Goal: Task Accomplishment & Management: Manage account settings

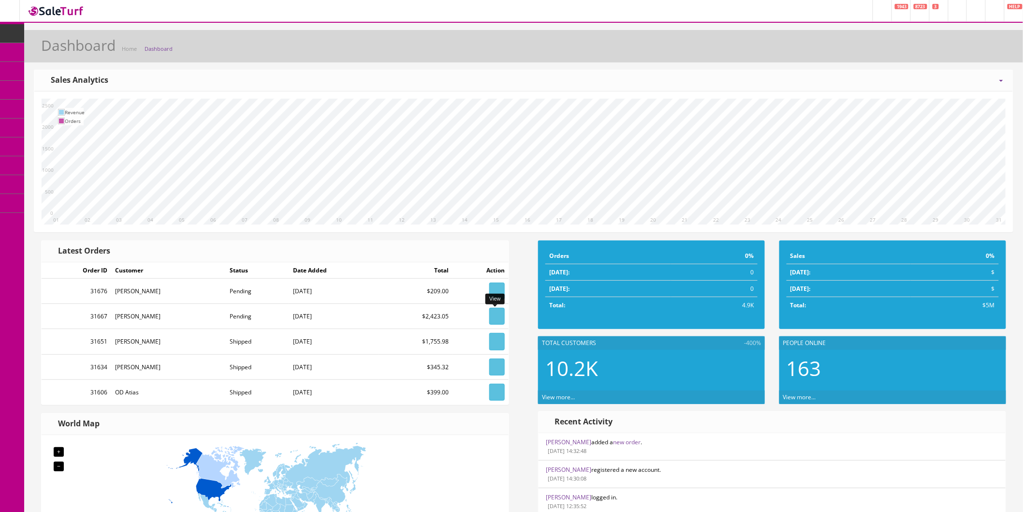
click at [497, 315] on icon at bounding box center [497, 316] width 2 height 6
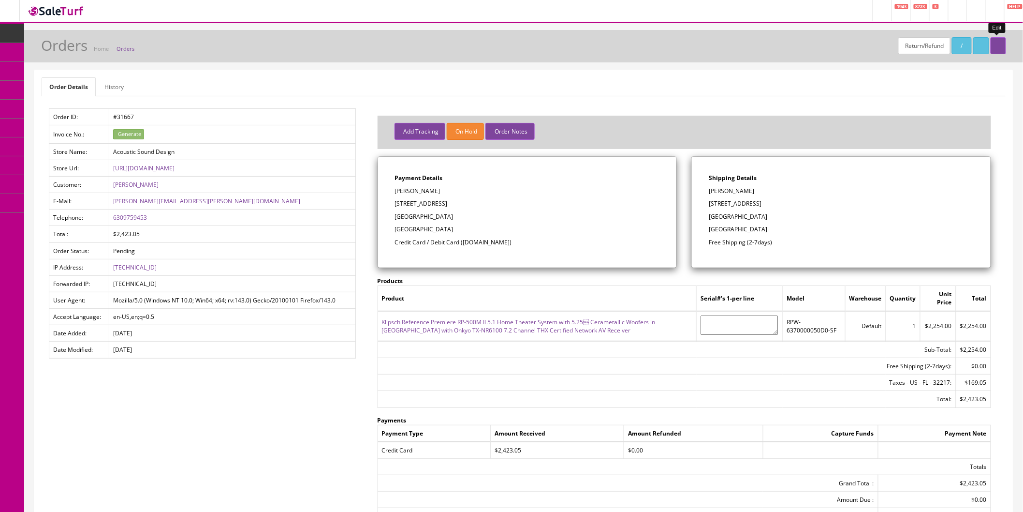
click at [997, 45] on icon at bounding box center [998, 46] width 2 height 6
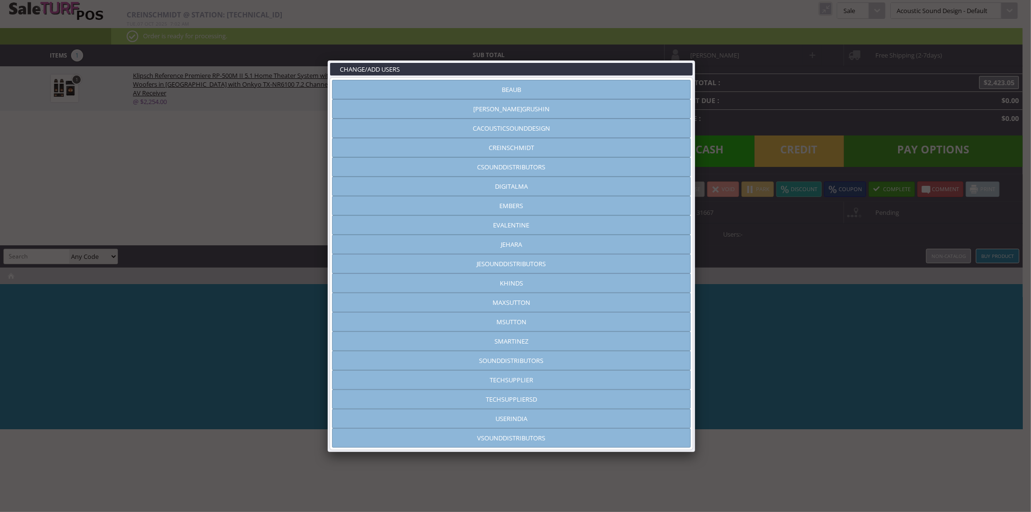
type input "jehara"
click at [695, 58] on link at bounding box center [695, 60] width 17 height 17
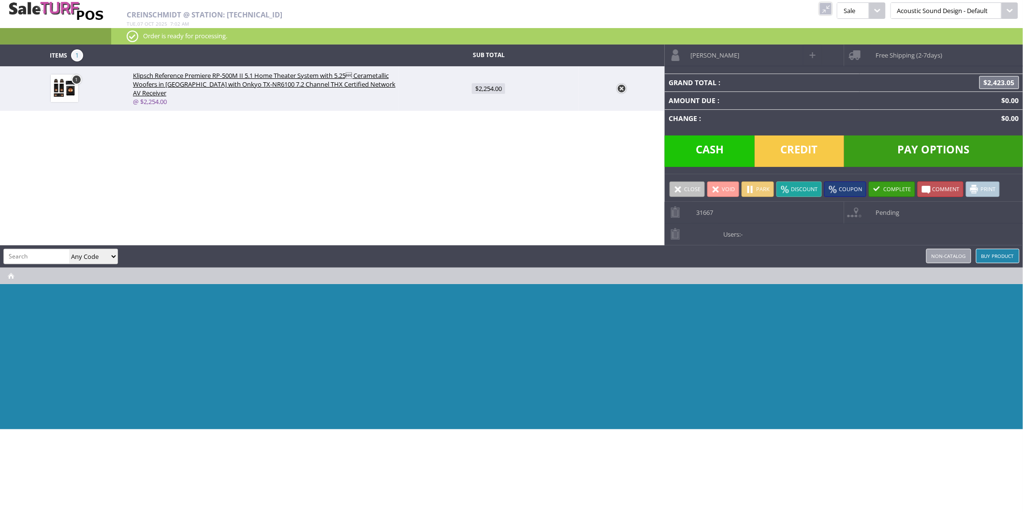
click at [717, 191] on span at bounding box center [716, 189] width 9 height 9
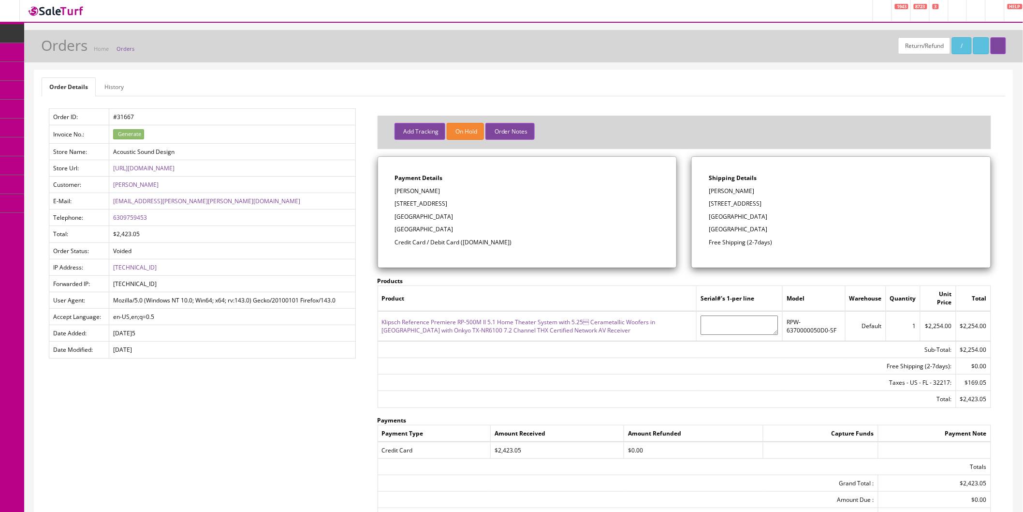
click at [56, 10] on img at bounding box center [56, 10] width 58 height 13
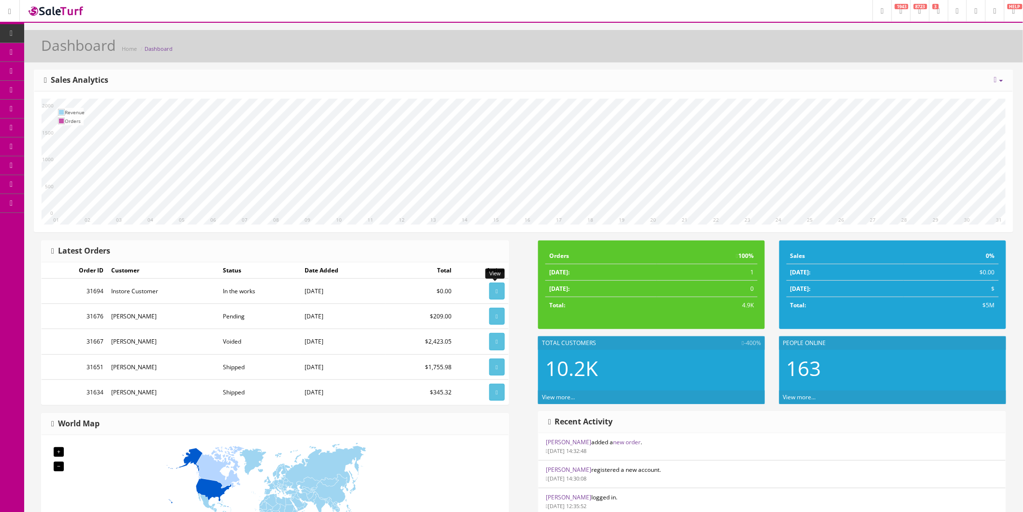
click at [491, 293] on link at bounding box center [496, 290] width 15 height 17
click at [498, 316] on link at bounding box center [496, 315] width 15 height 17
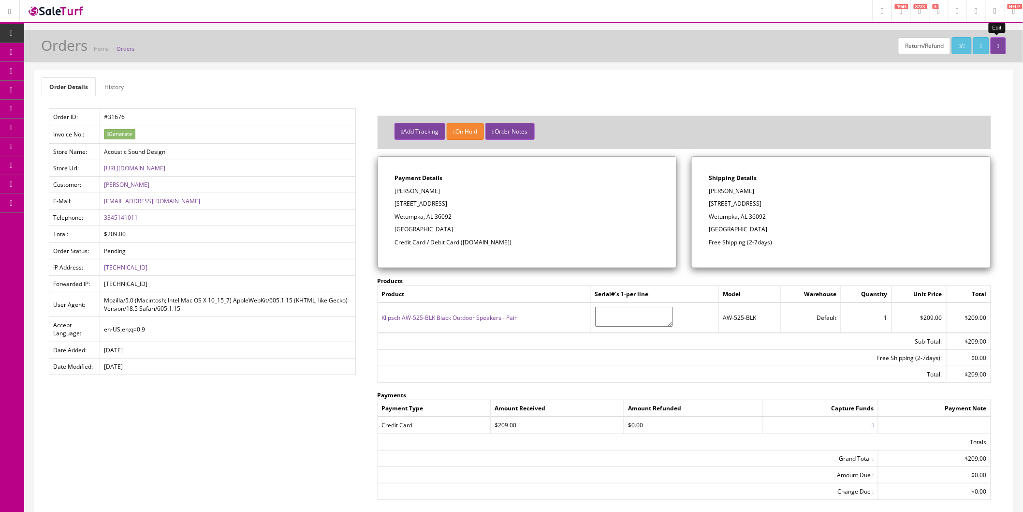
click at [999, 44] on icon at bounding box center [998, 46] width 2 height 6
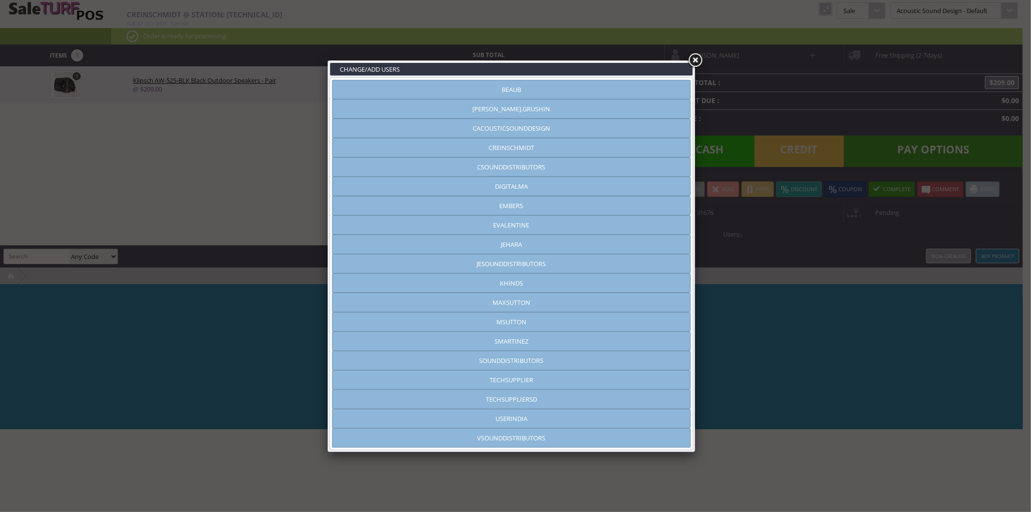
type input "jehara"
click at [698, 60] on link at bounding box center [695, 60] width 17 height 17
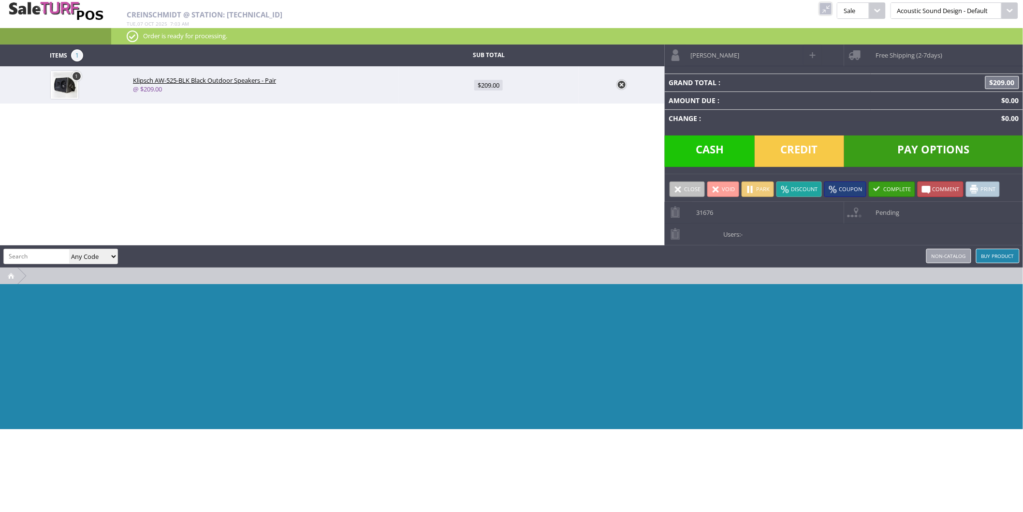
click at [728, 187] on link "Void" at bounding box center [723, 188] width 32 height 15
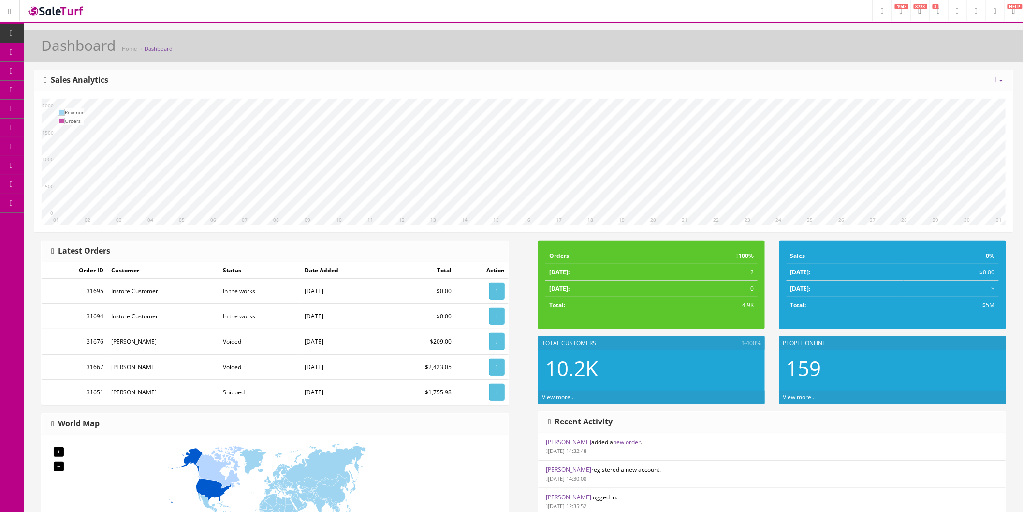
click at [55, 103] on link "Order List" at bounding box center [75, 109] width 102 height 19
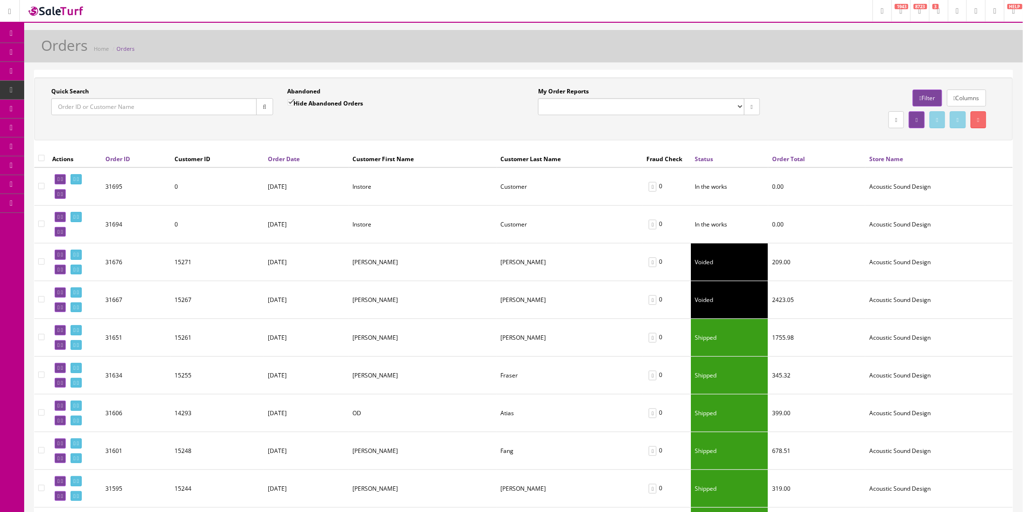
click at [42, 186] on input"] "checkbox" at bounding box center [41, 186] width 6 height 6
checkbox input"] "true"
click at [42, 221] on input"] "checkbox" at bounding box center [41, 223] width 6 height 6
checkbox input"] "true"
click at [45, 263] on td at bounding box center [41, 262] width 14 height 38
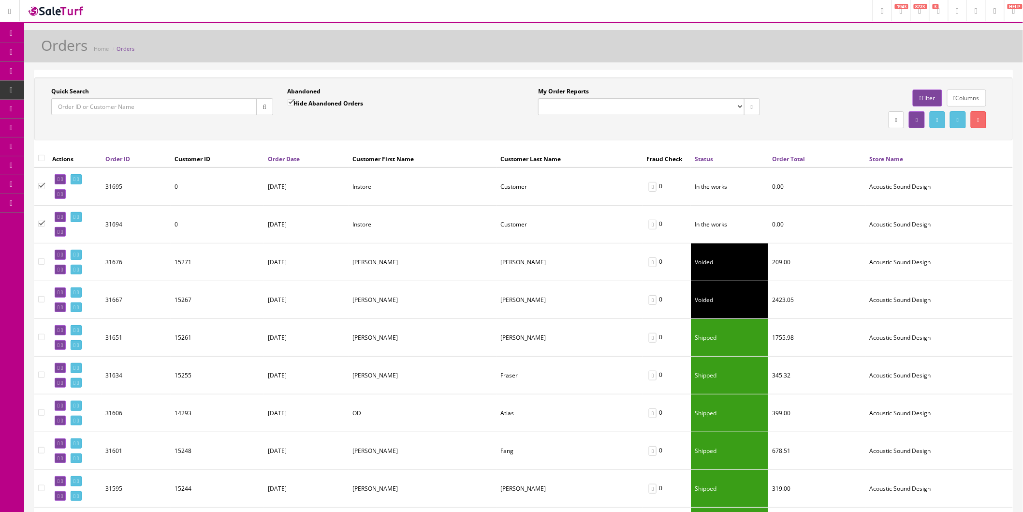
click at [42, 299] on input"] "checkbox" at bounding box center [41, 299] width 6 height 6
checkbox input"] "true"
click at [42, 259] on input"] "checkbox" at bounding box center [41, 261] width 6 height 6
checkbox input"] "true"
click at [979, 123] on link at bounding box center [978, 119] width 15 height 17
